Goal: Share content

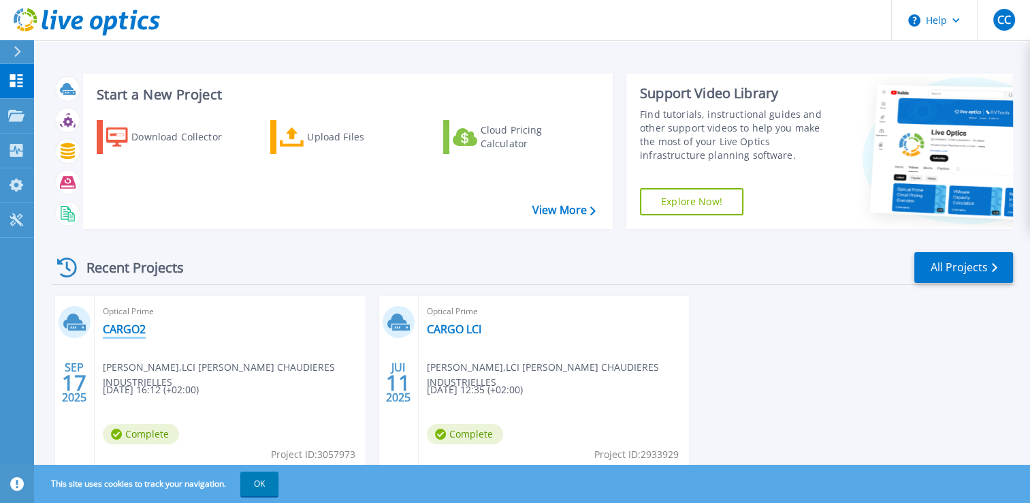
click at [127, 328] on link "CARGO2" at bounding box center [124, 329] width 43 height 14
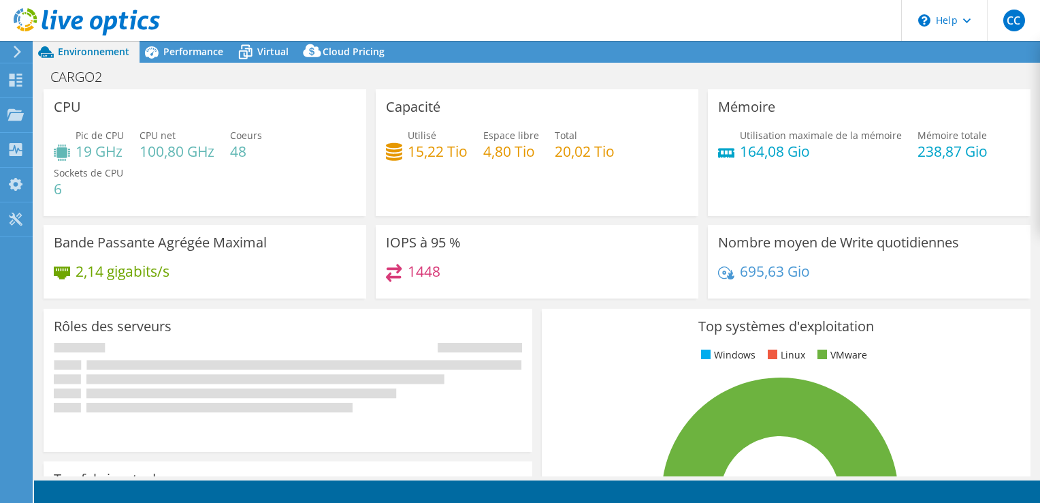
select select "USD"
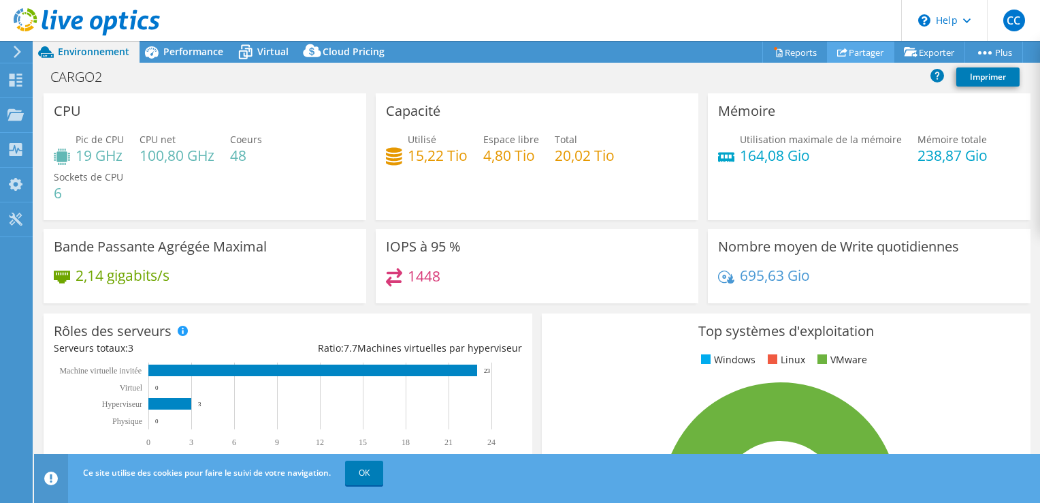
click at [861, 51] on link "Partager" at bounding box center [860, 52] width 67 height 21
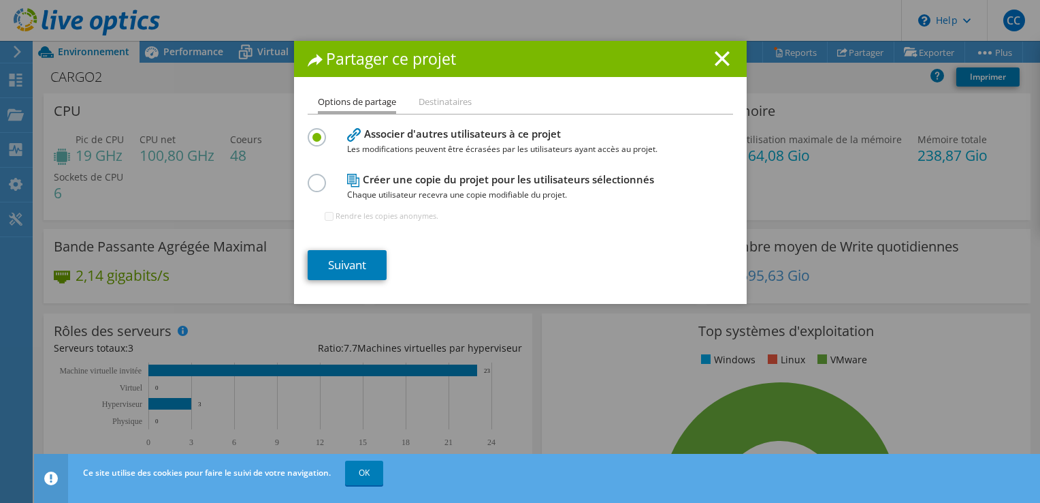
click at [308, 177] on label at bounding box center [320, 175] width 24 height 3
click at [0, 0] on input "radio" at bounding box center [0, 0] width 0 height 0
click at [355, 264] on link "Suivant" at bounding box center [347, 265] width 79 height 30
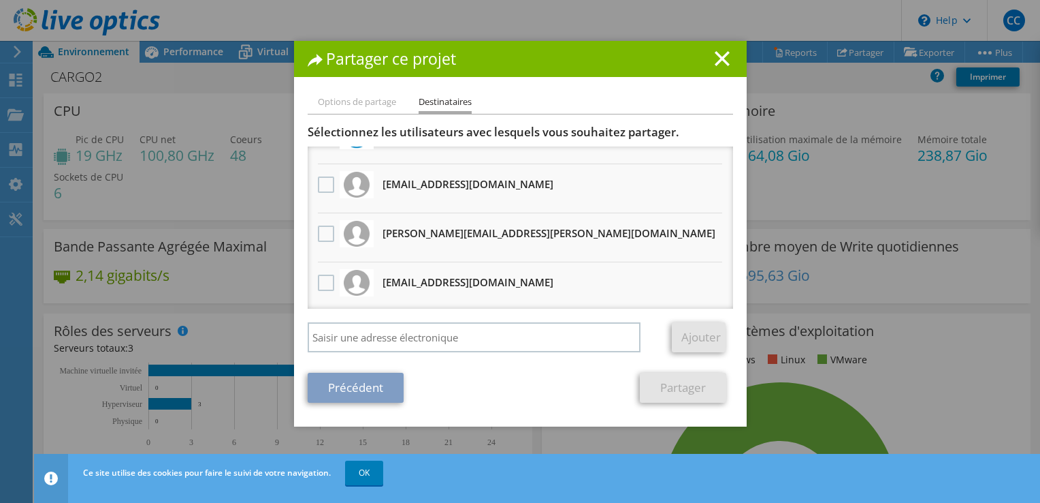
scroll to position [101, 0]
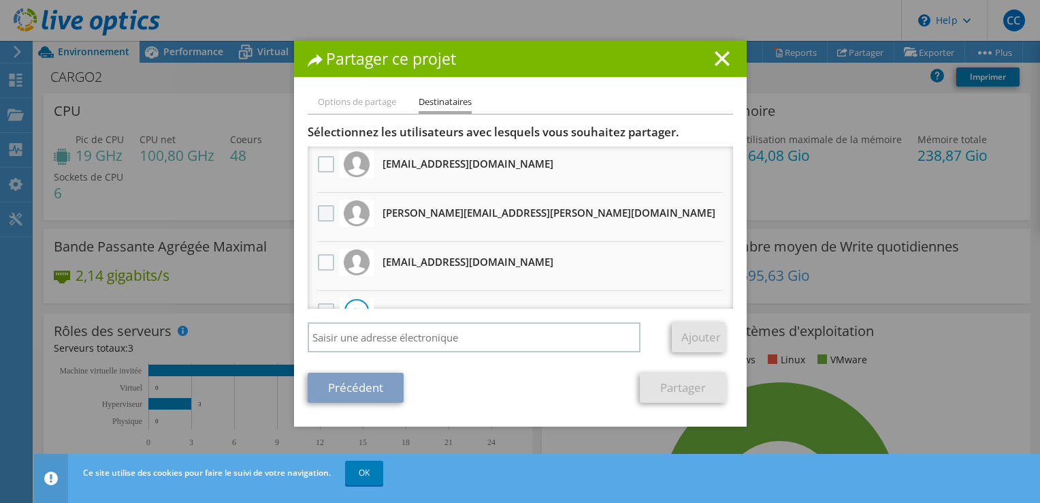
click at [325, 215] on label at bounding box center [328, 213] width 20 height 16
click at [0, 0] on input "checkbox" at bounding box center [0, 0] width 0 height 0
click at [686, 392] on link "Partager" at bounding box center [683, 387] width 86 height 30
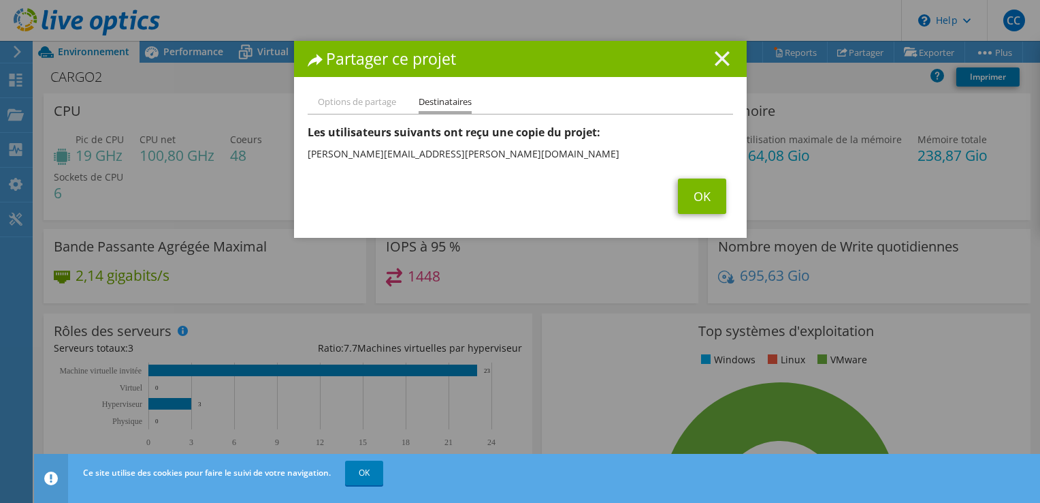
click at [715, 64] on icon at bounding box center [722, 58] width 15 height 15
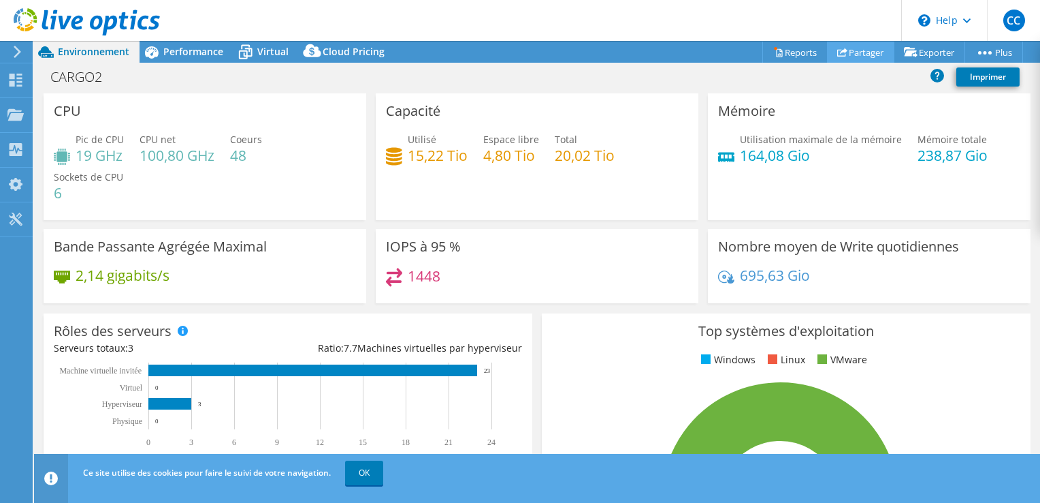
click at [855, 57] on link "Partager" at bounding box center [860, 52] width 67 height 21
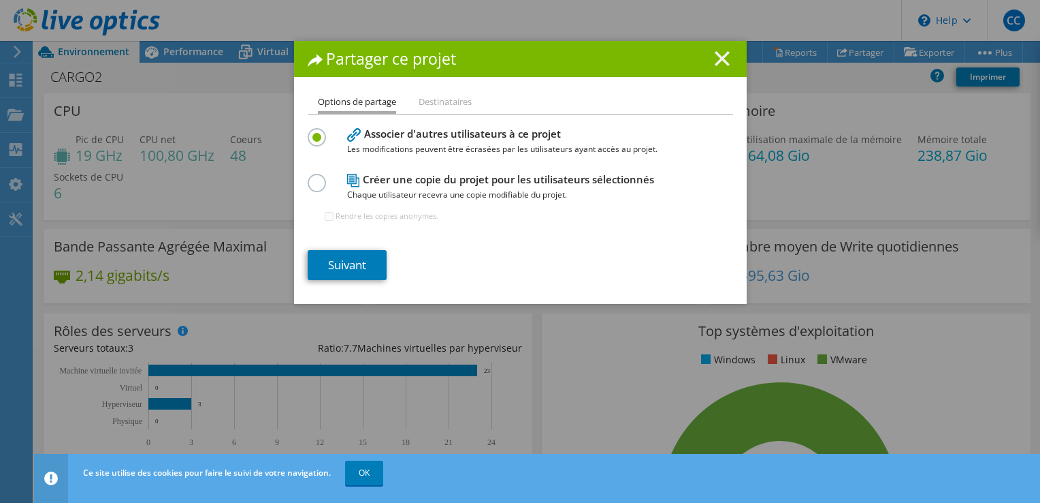
click at [719, 59] on line at bounding box center [723, 59] width 14 height 14
